Goal: Transaction & Acquisition: Obtain resource

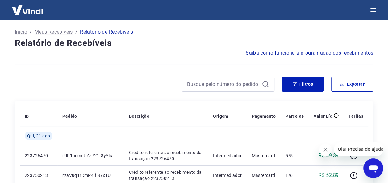
click at [267, 85] on icon at bounding box center [266, 84] width 6 height 6
click at [288, 54] on span "Saiba como funciona a programação dos recebimentos" at bounding box center [310, 52] width 128 height 7
click at [305, 86] on button "Filtros" at bounding box center [303, 84] width 42 height 15
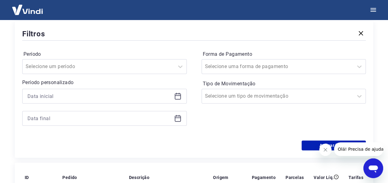
scroll to position [93, 0]
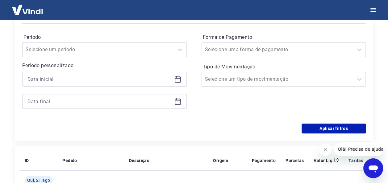
click at [182, 58] on div "Período Selecione um período Período personalizado" at bounding box center [104, 74] width 165 height 84
click at [177, 78] on icon at bounding box center [178, 78] width 6 height 1
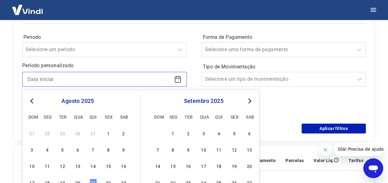
scroll to position [124, 0]
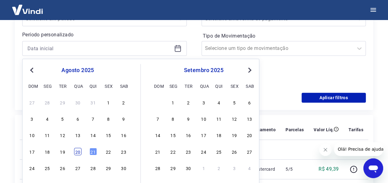
click at [80, 153] on div "20" at bounding box center [77, 151] width 7 height 7
type input "20/08/2025"
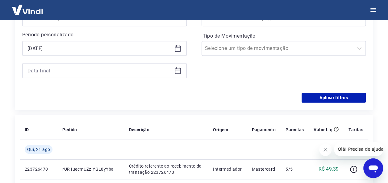
click at [177, 72] on icon at bounding box center [177, 70] width 7 height 7
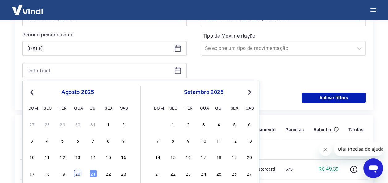
click at [82, 174] on div "20" at bounding box center [77, 173] width 7 height 7
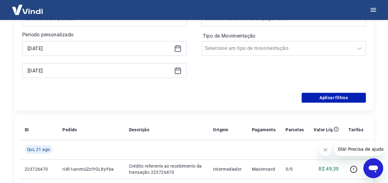
type input "20/08/2025"
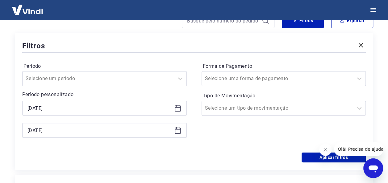
scroll to position [62, 0]
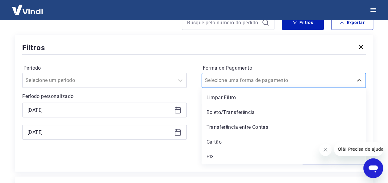
click at [250, 80] on input "Forma de Pagamento" at bounding box center [236, 80] width 62 height 7
click at [250, 82] on input "Forma de Pagamento" at bounding box center [236, 80] width 62 height 7
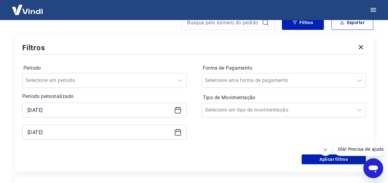
click at [349, 48] on div "Filtros" at bounding box center [194, 47] width 344 height 11
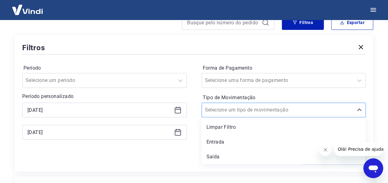
click at [264, 109] on div at bounding box center [277, 110] width 145 height 9
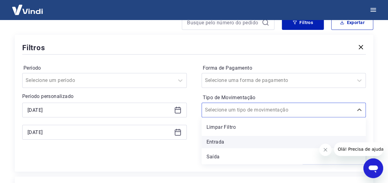
click at [221, 143] on div "Entrada" at bounding box center [284, 142] width 165 height 12
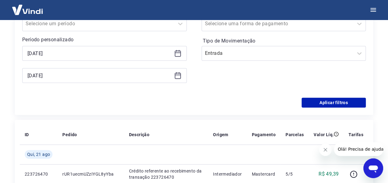
scroll to position [124, 0]
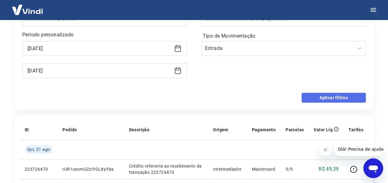
click at [340, 97] on button "Aplicar filtros" at bounding box center [334, 98] width 64 height 10
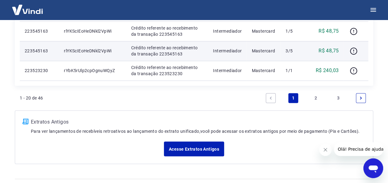
scroll to position [475, 0]
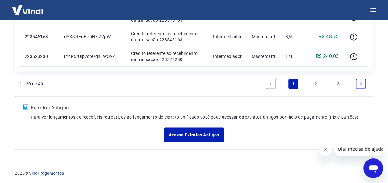
click at [361, 83] on icon "Next page" at bounding box center [361, 83] width 2 height 3
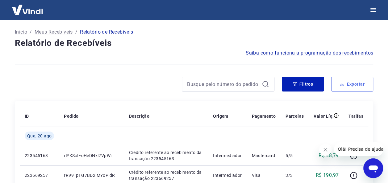
click at [350, 82] on button "Exportar" at bounding box center [352, 84] width 42 height 15
type input "20/08/2025"
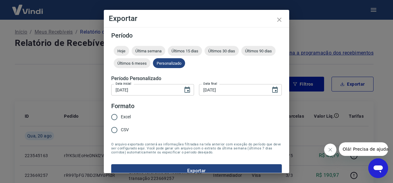
click at [116, 117] on input "Excel" at bounding box center [114, 117] width 13 height 13
radio input "true"
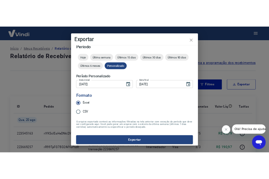
scroll to position [9, 0]
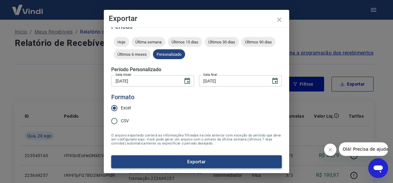
click at [204, 159] on button "Exportar" at bounding box center [196, 162] width 170 height 13
